Goal: Task Accomplishment & Management: Manage account settings

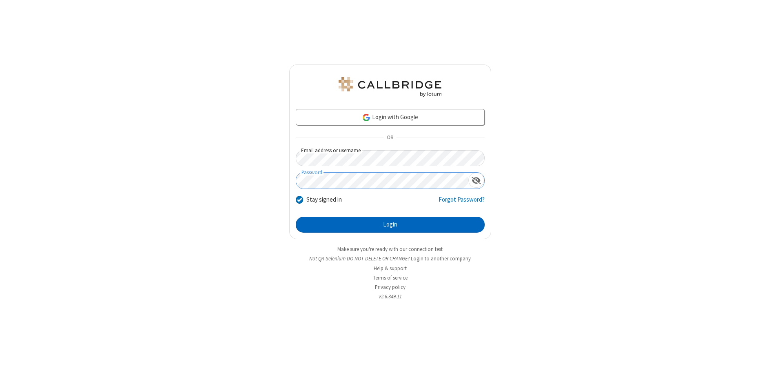
click at [390, 224] on button "Login" at bounding box center [390, 225] width 189 height 16
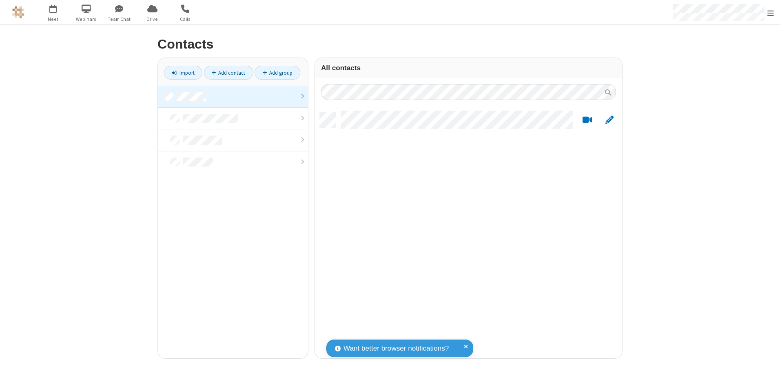
scroll to position [246, 301]
click at [233, 96] on link at bounding box center [233, 97] width 150 height 22
click at [228, 73] on link "Add contact" at bounding box center [228, 73] width 49 height 14
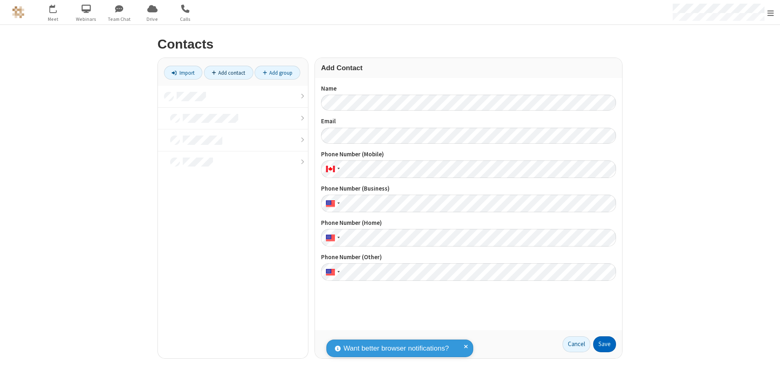
click at [604, 344] on button "Save" at bounding box center [604, 344] width 23 height 16
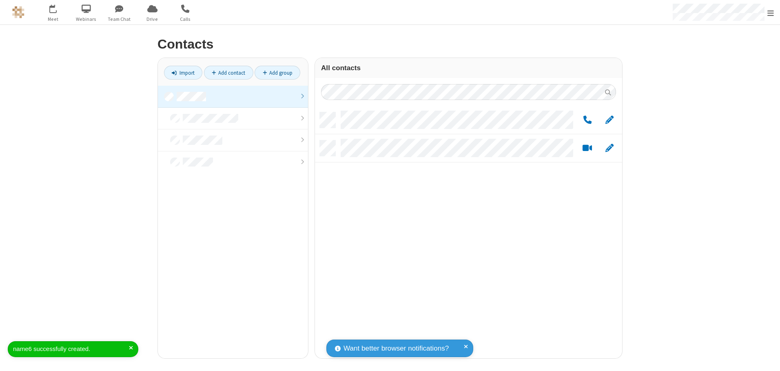
scroll to position [246, 301]
